Goal: Task Accomplishment & Management: Manage account settings

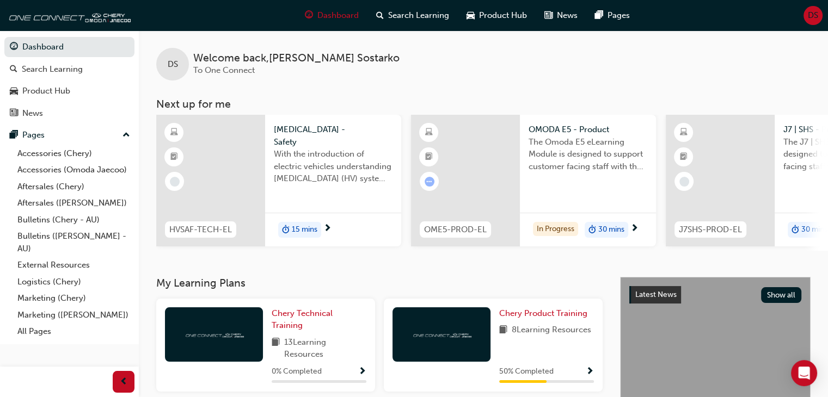
click at [812, 8] on div "DS" at bounding box center [813, 15] width 19 height 19
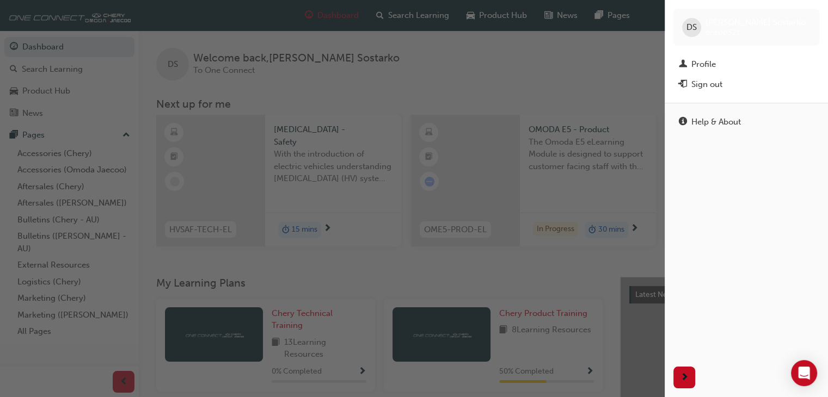
click at [715, 82] on div "Sign out" at bounding box center [706, 84] width 31 height 13
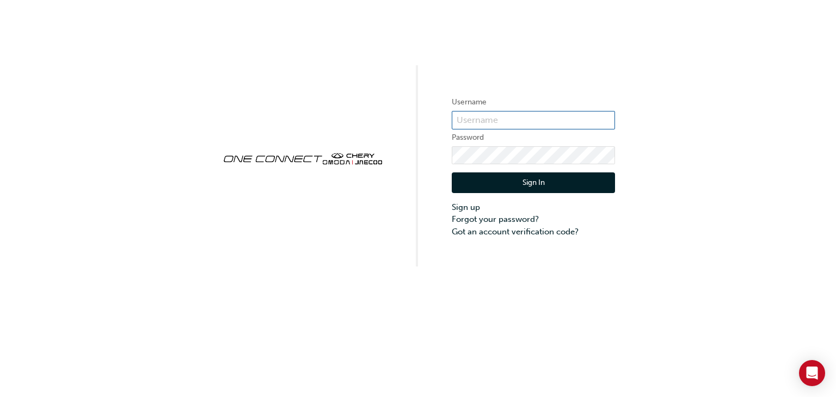
click at [479, 121] on input "text" at bounding box center [533, 120] width 163 height 19
click at [690, 173] on div "Username ONE00521 Password Sign In Sign up Forgot your password? Got an account…" at bounding box center [418, 133] width 836 height 267
click at [525, 119] on input "ONE00521" at bounding box center [533, 120] width 163 height 19
type input "ONE00522"
click button "Sign In" at bounding box center [533, 183] width 163 height 21
